Goal: Transaction & Acquisition: Purchase product/service

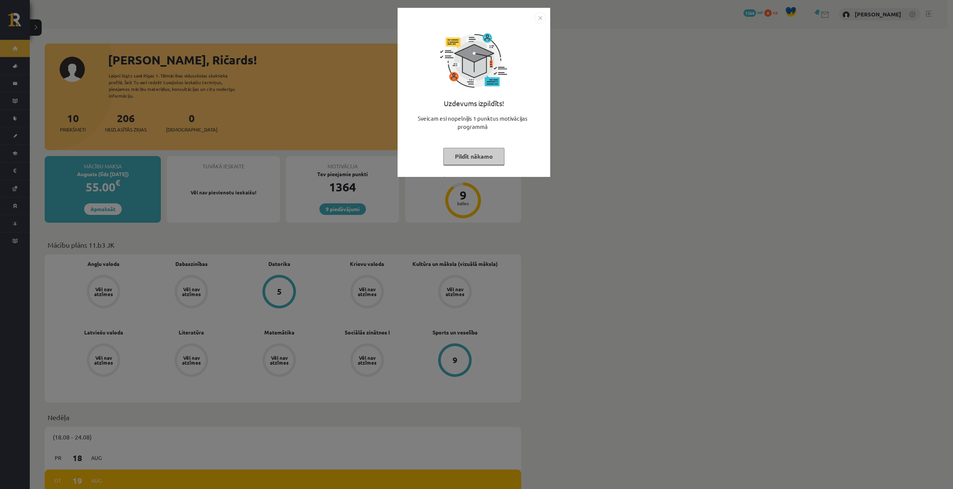
click at [512, 209] on div "Uzdevums izpildīts! Sveicam esi nopelnījis 1 punktus motivācijas programmā Pild…" at bounding box center [476, 244] width 953 height 489
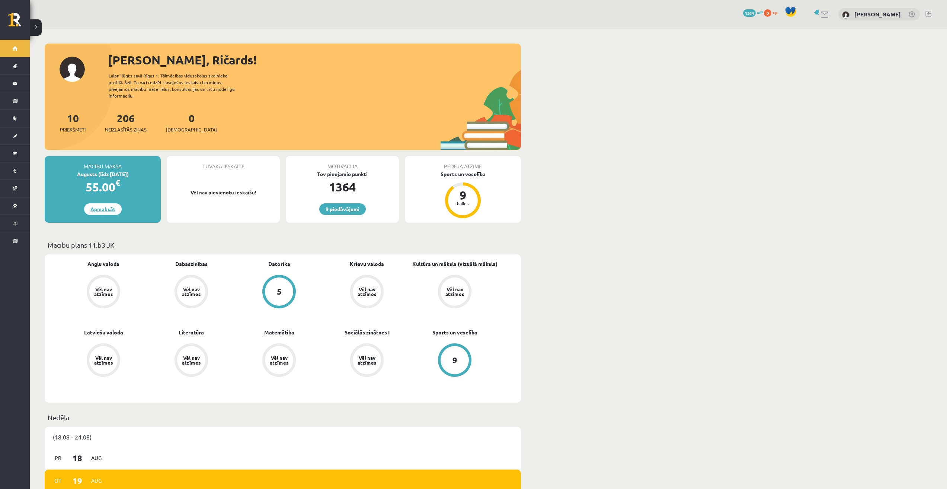
click at [104, 204] on link "Apmaksāt" at bounding box center [103, 209] width 38 height 12
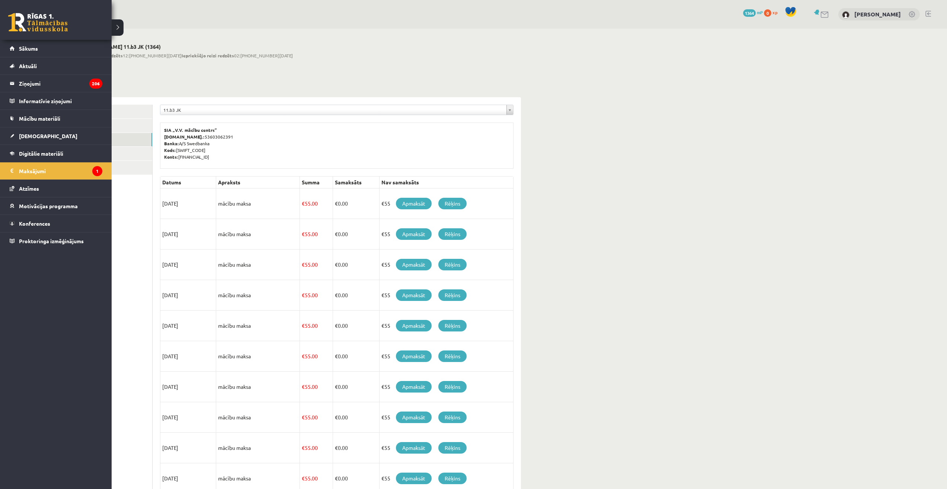
click at [20, 19] on link at bounding box center [38, 22] width 60 height 19
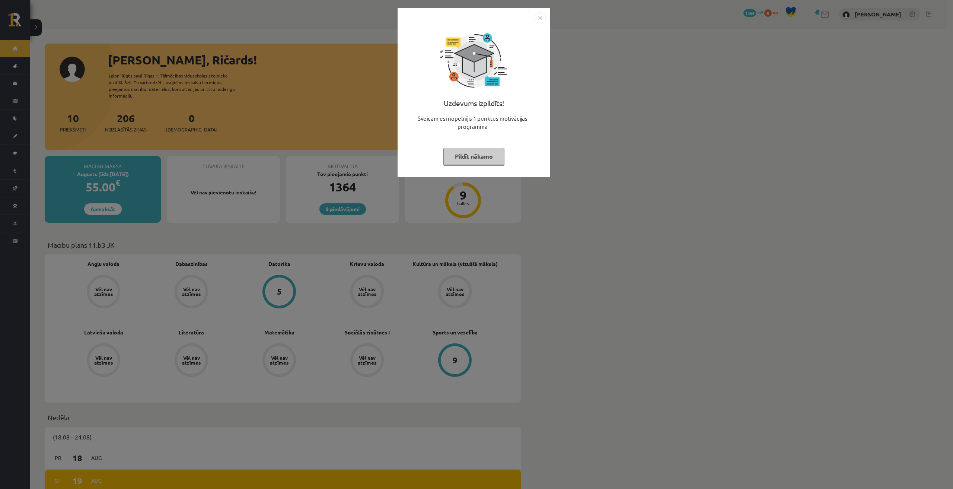
click at [328, 165] on div "Uzdevums izpildīts! Sveicam esi nopelnījis 1 punktus motivācijas programmā Pild…" at bounding box center [476, 244] width 953 height 489
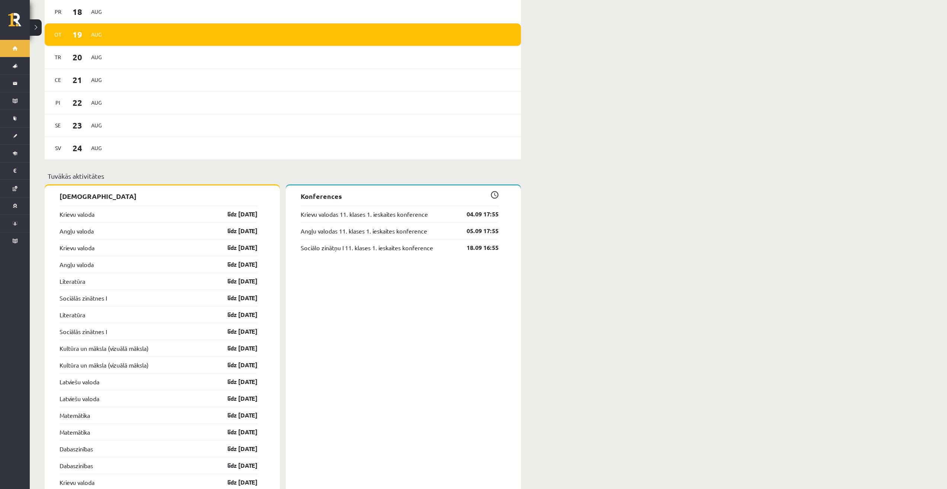
scroll to position [410, 0]
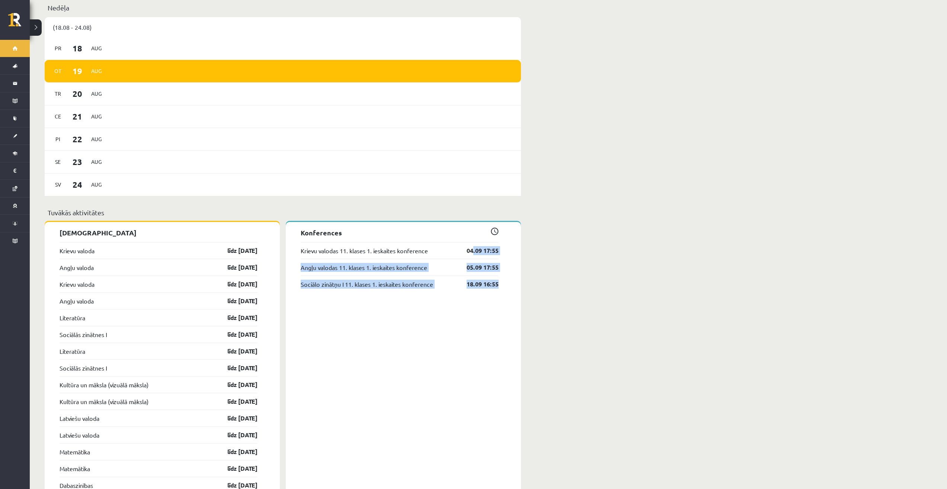
drag, startPoint x: 504, startPoint y: 280, endPoint x: 488, endPoint y: 250, distance: 34.3
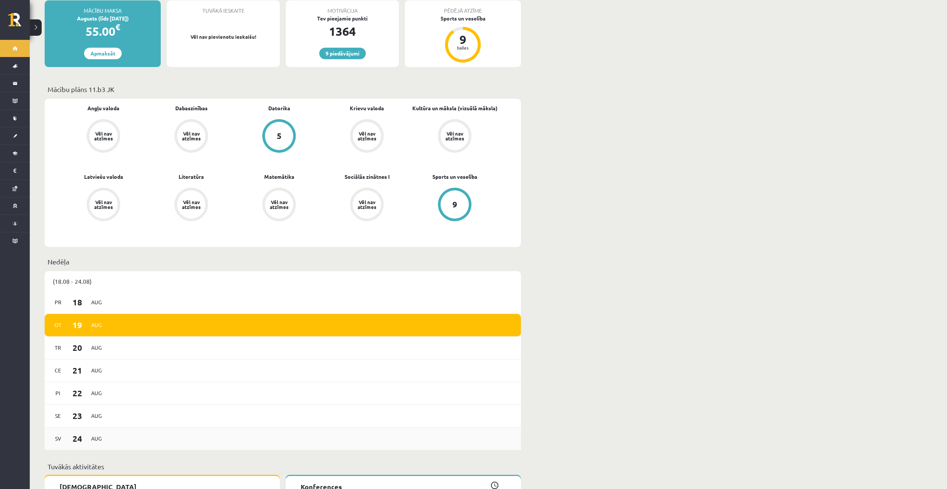
scroll to position [372, 0]
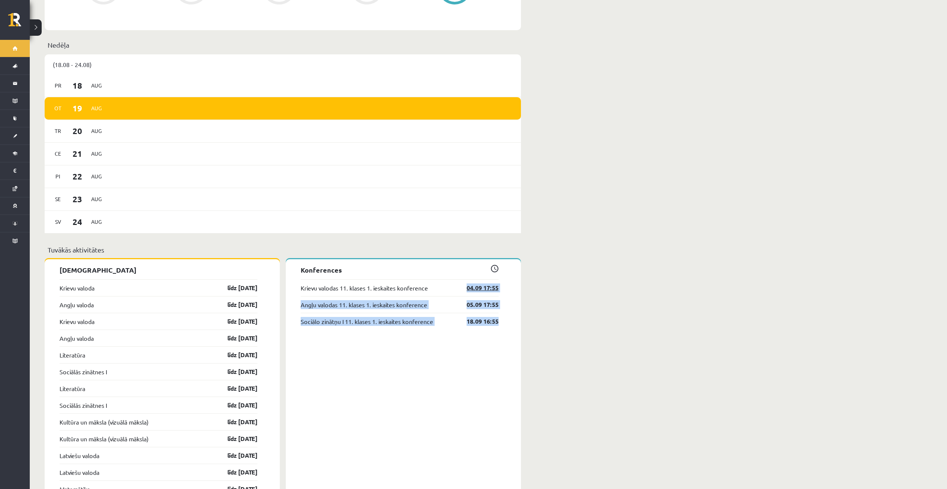
drag, startPoint x: 504, startPoint y: 318, endPoint x: 497, endPoint y: 298, distance: 20.8
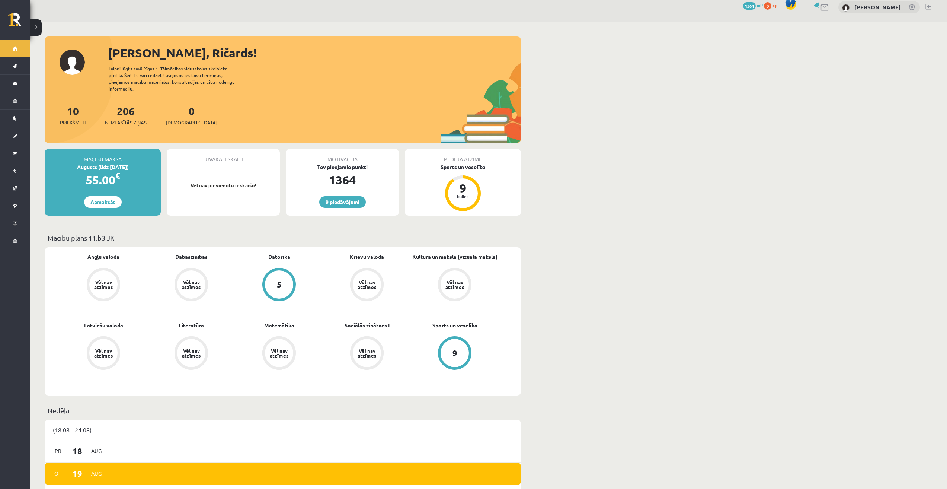
scroll to position [0, 0]
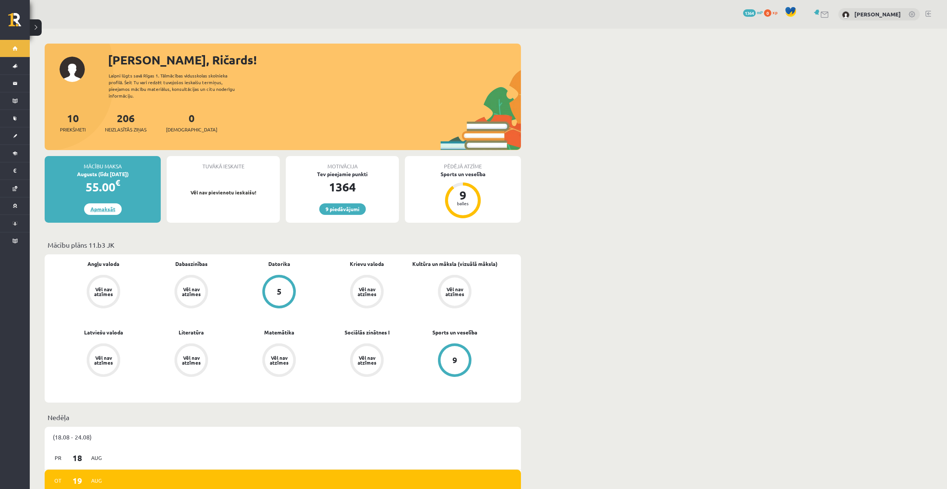
click at [107, 203] on link "Apmaksāt" at bounding box center [103, 209] width 38 height 12
